Goal: Transaction & Acquisition: Purchase product/service

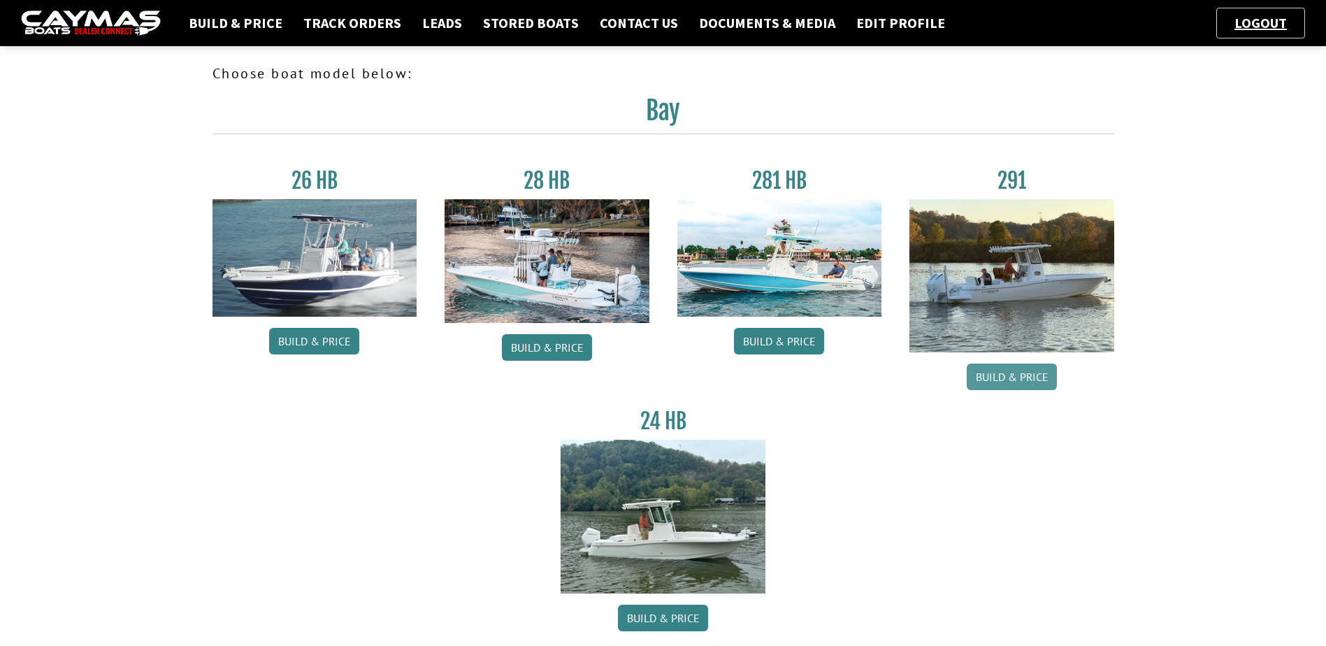
click at [1020, 381] on link "Build & Price" at bounding box center [1012, 376] width 90 height 27
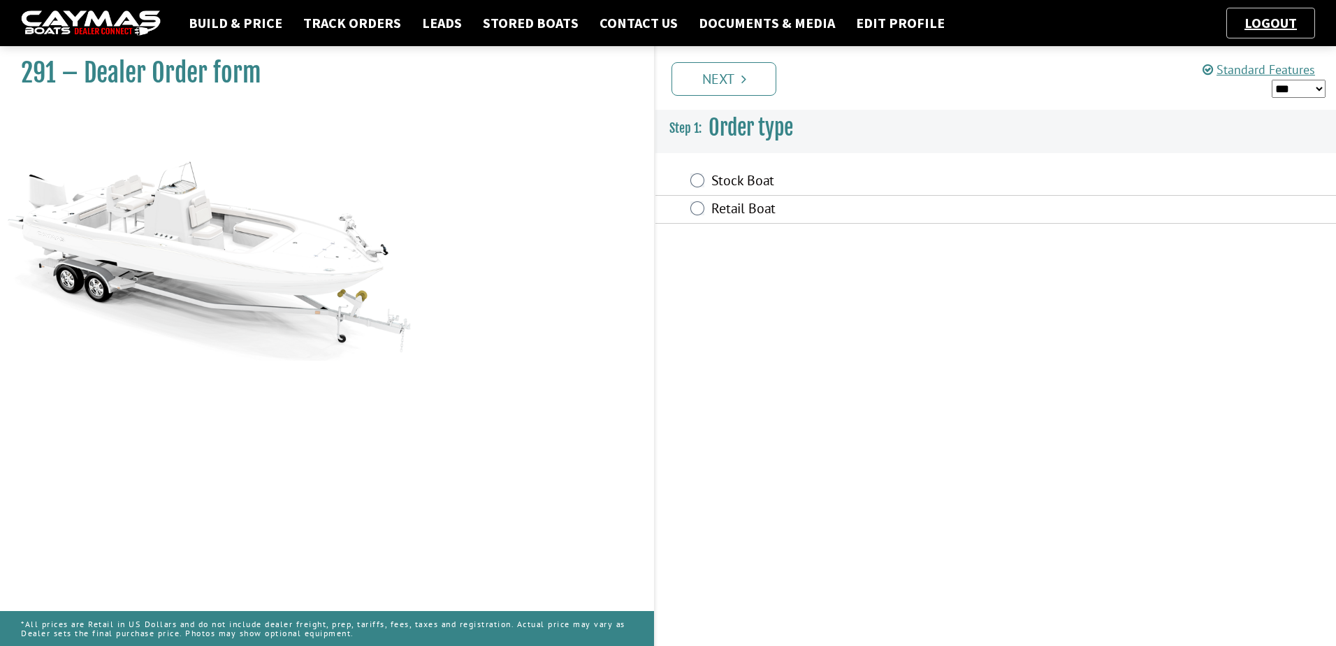
click at [730, 180] on label "Stock Boat" at bounding box center [898, 182] width 375 height 20
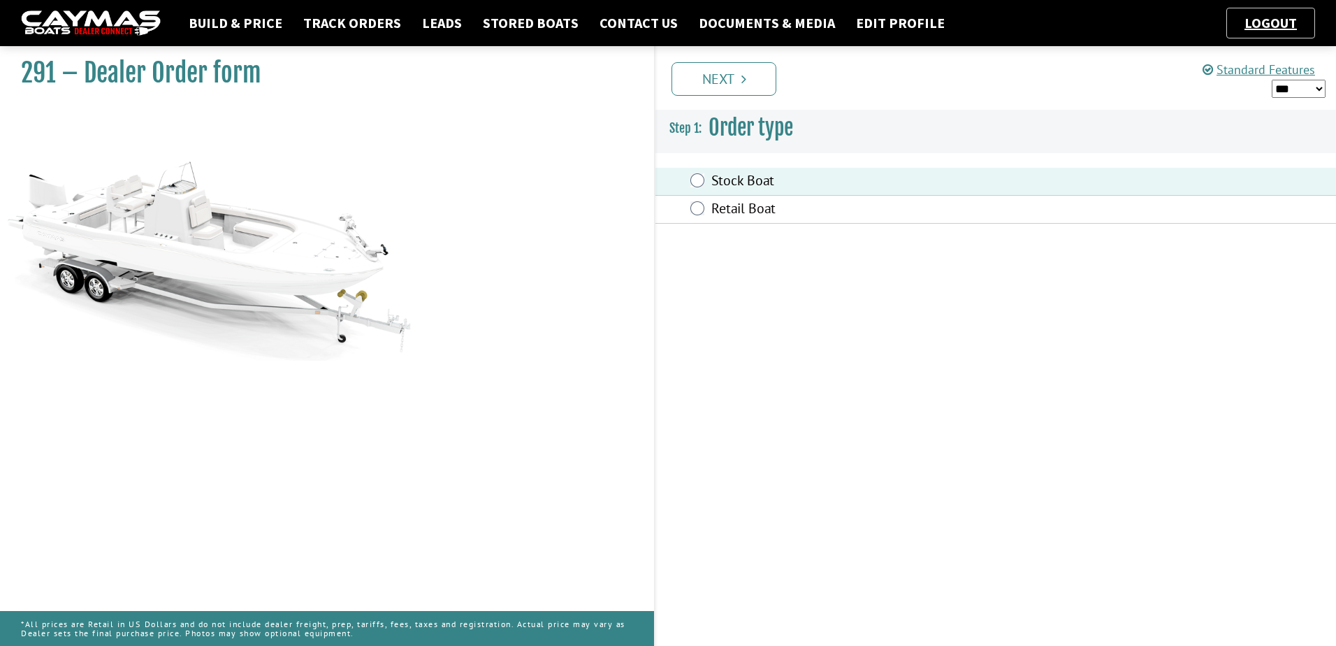
click at [732, 82] on link "Next" at bounding box center [724, 79] width 105 height 34
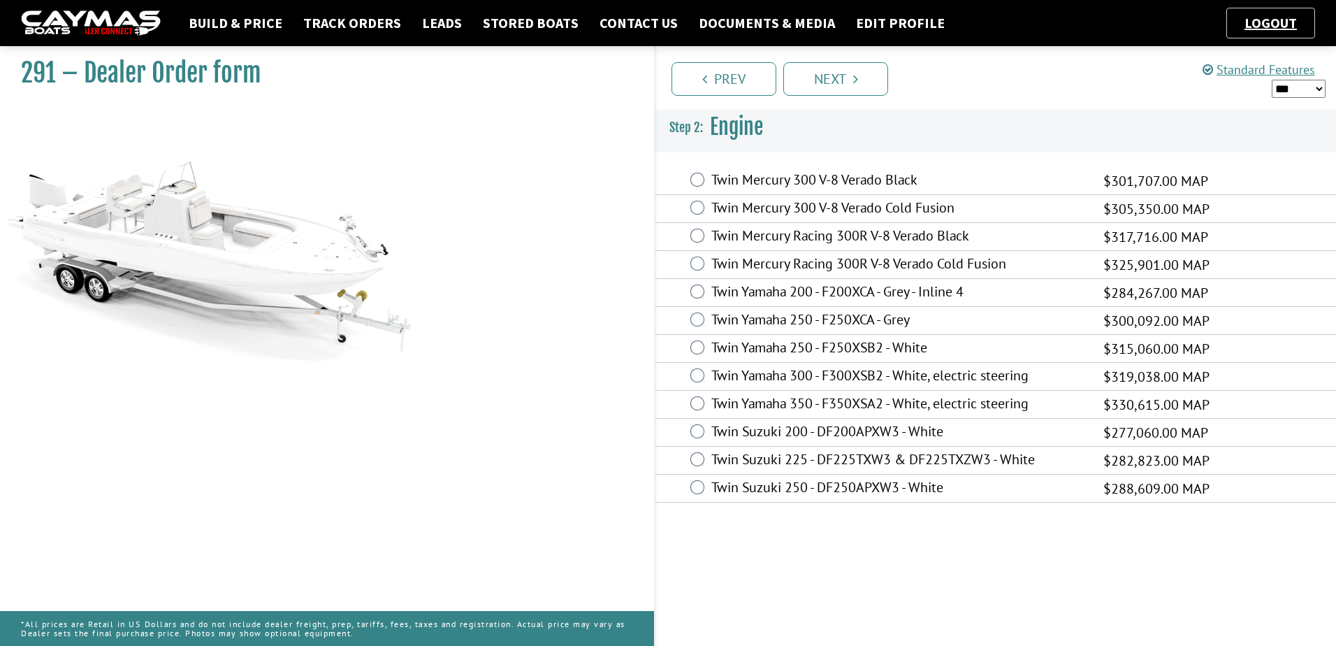
click at [718, 205] on label "Twin Mercury 300 V-8 Verado Cold Fusion" at bounding box center [898, 209] width 375 height 20
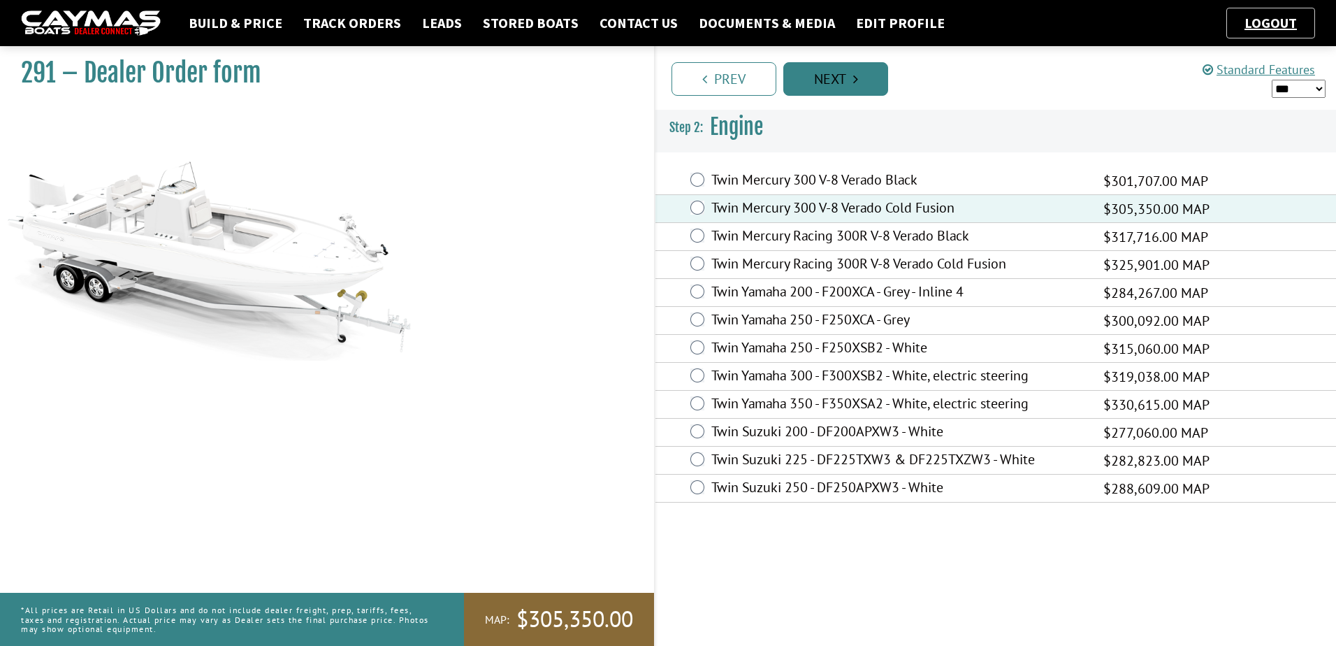
click at [827, 78] on link "Next" at bounding box center [835, 79] width 105 height 34
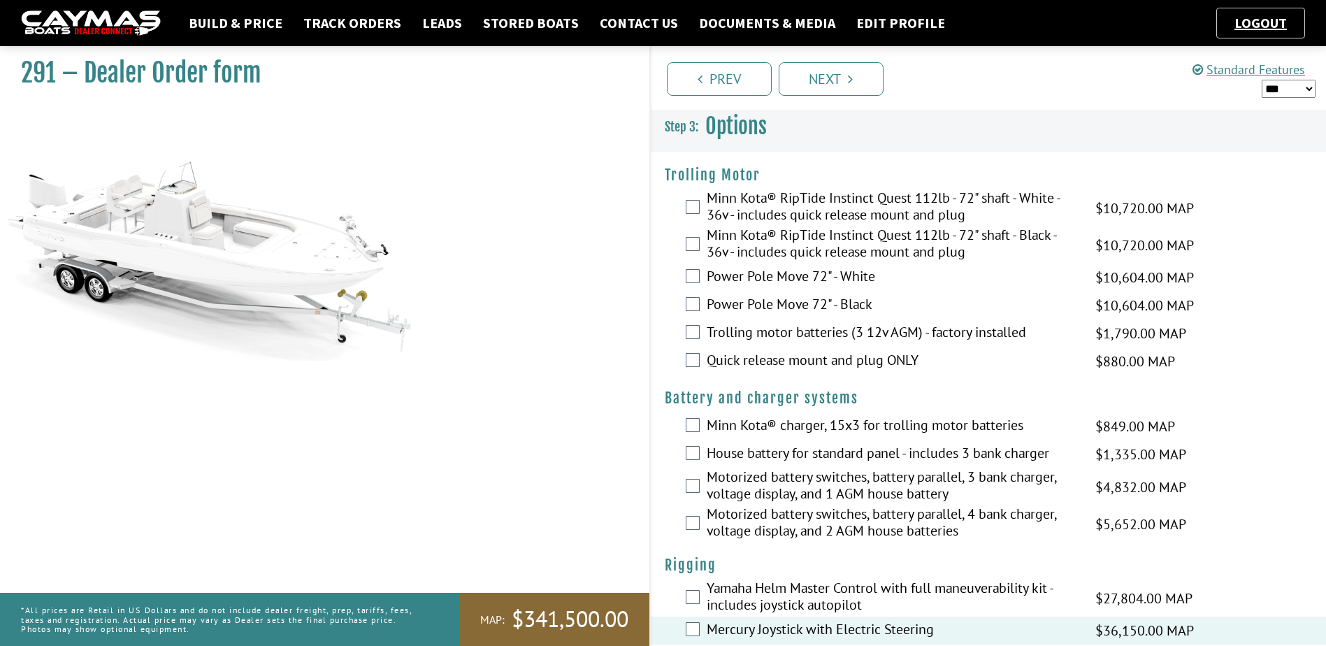
click at [291, 560] on div "291 – Dealer Order form" at bounding box center [317, 363] width 663 height 646
